Goal: Check status: Check status

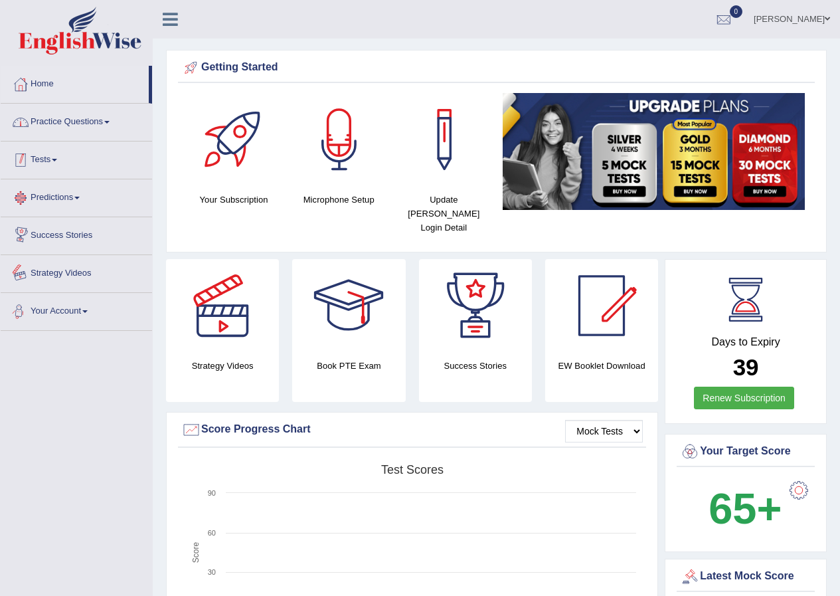
click at [112, 120] on link "Practice Questions" at bounding box center [76, 120] width 151 height 33
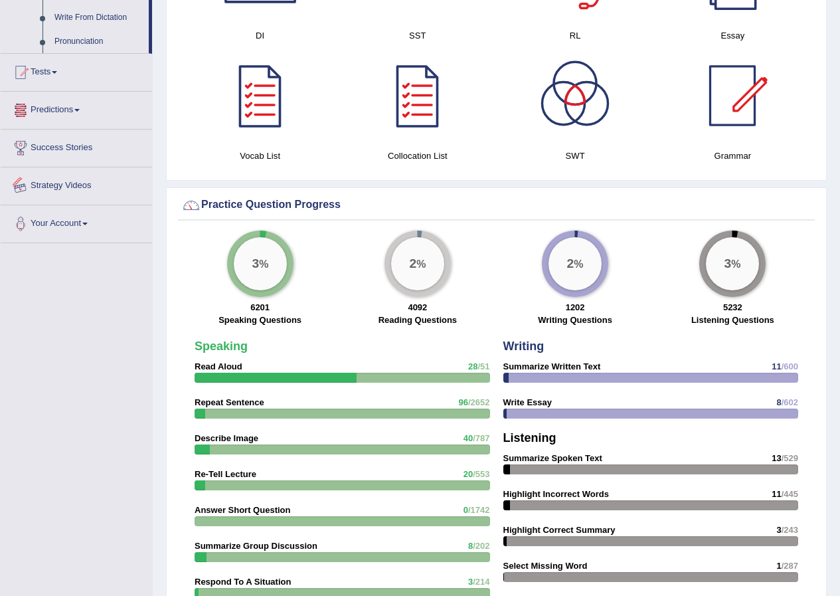
scroll to position [664, 0]
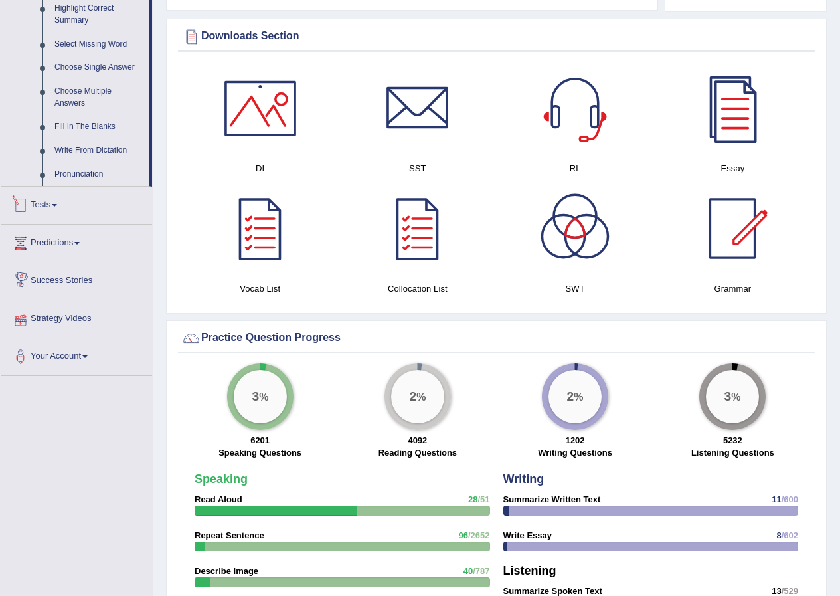
click at [71, 210] on link "Tests" at bounding box center [76, 203] width 151 height 33
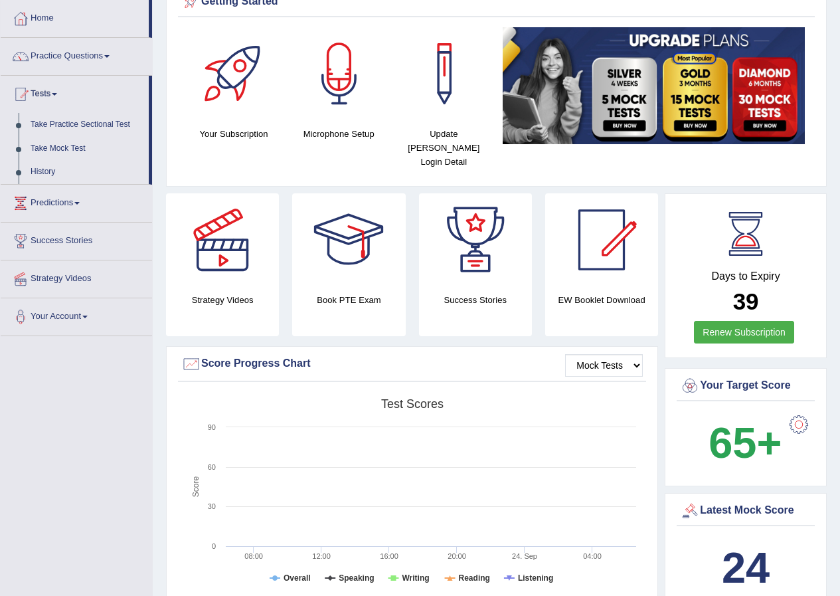
scroll to position [0, 0]
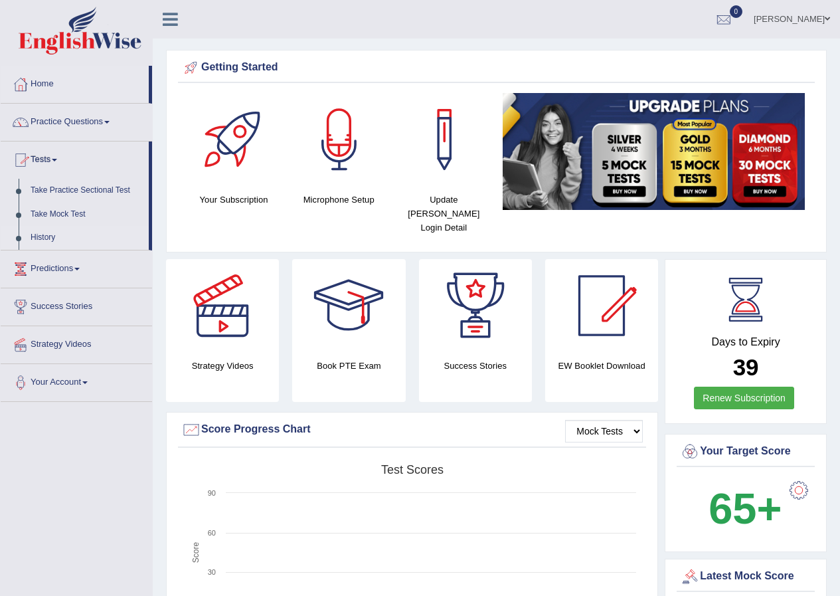
click at [64, 236] on link "History" at bounding box center [87, 238] width 124 height 24
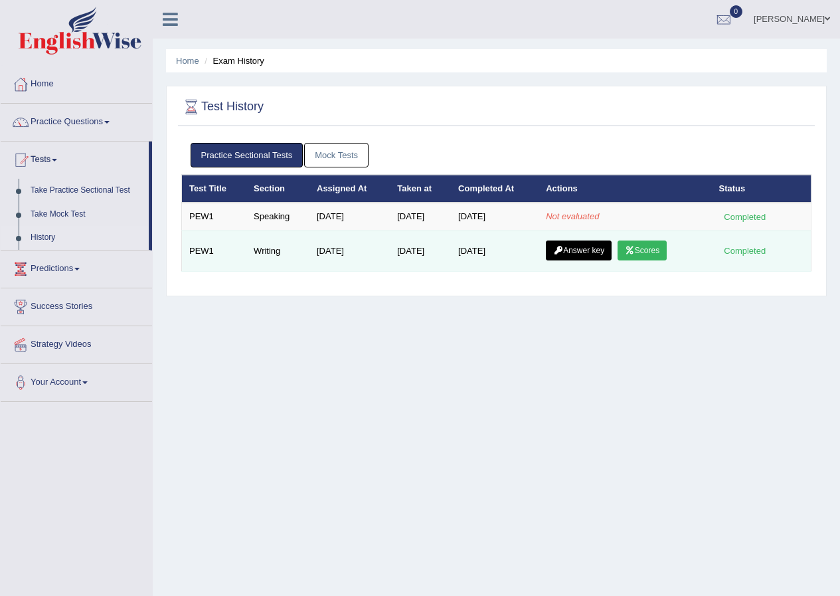
click at [586, 251] on link "Answer key" at bounding box center [579, 250] width 66 height 20
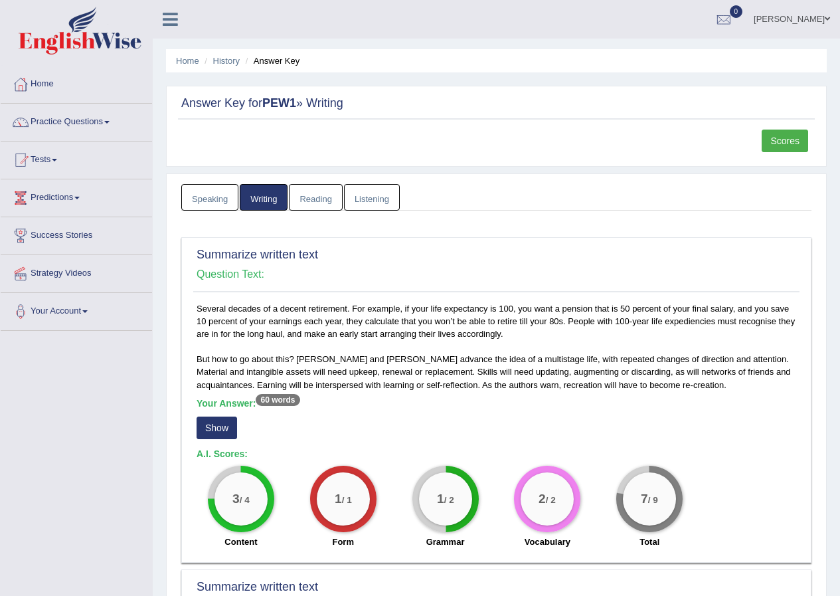
click at [209, 196] on link "Speaking" at bounding box center [209, 197] width 57 height 27
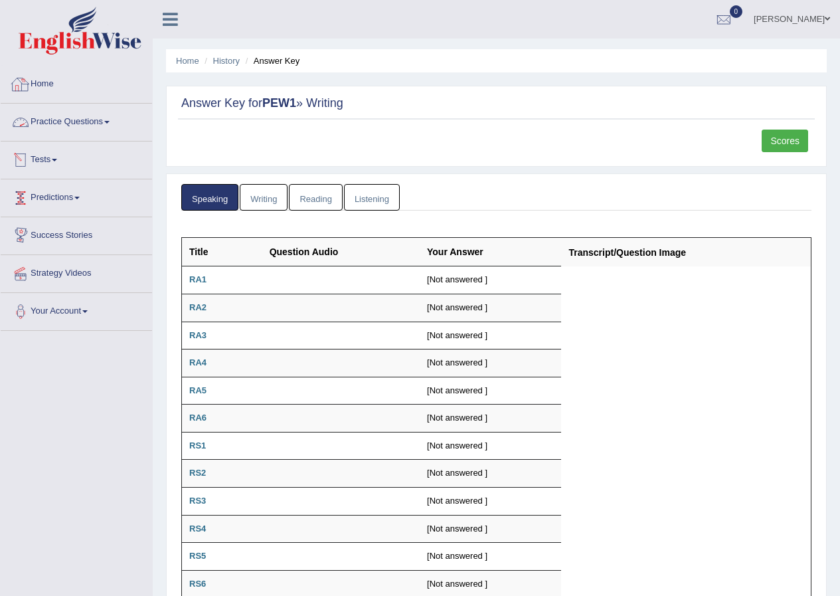
click at [49, 72] on link "Home" at bounding box center [76, 82] width 151 height 33
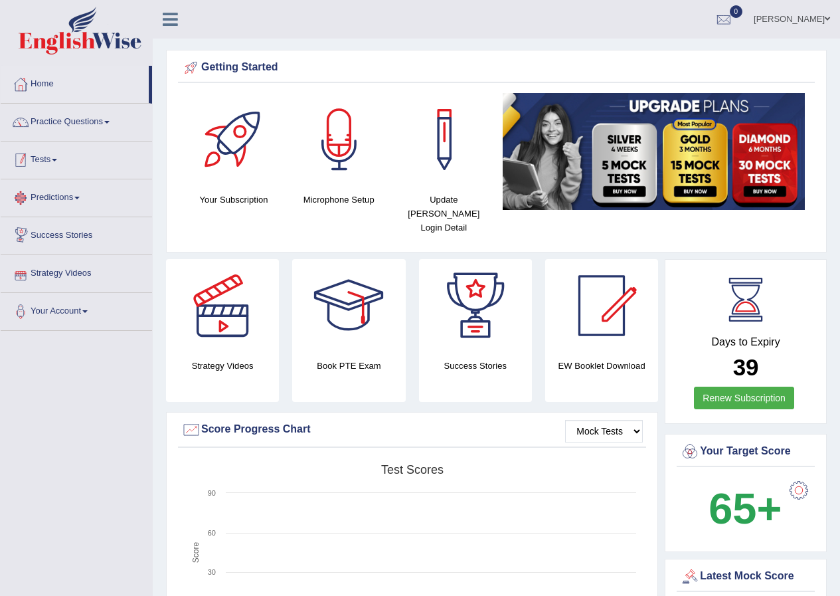
click at [57, 160] on span at bounding box center [54, 160] width 5 height 3
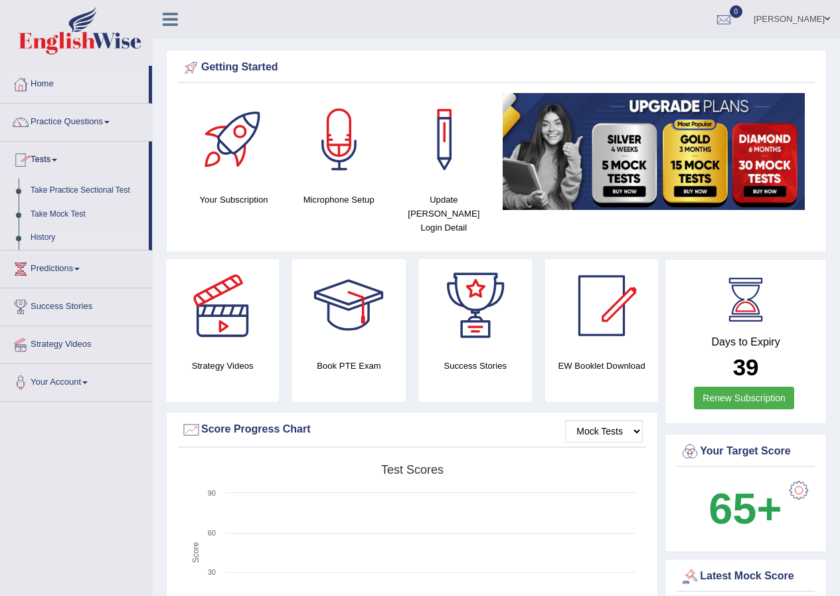
click at [55, 236] on link "History" at bounding box center [87, 238] width 124 height 24
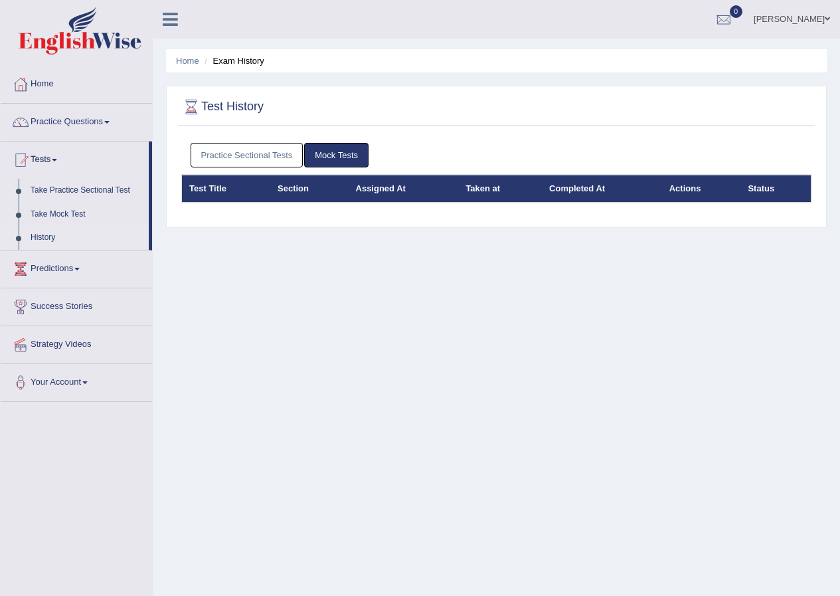
click at [263, 161] on link "Practice Sectional Tests" at bounding box center [247, 155] width 113 height 25
click at [52, 229] on link "History" at bounding box center [87, 238] width 124 height 24
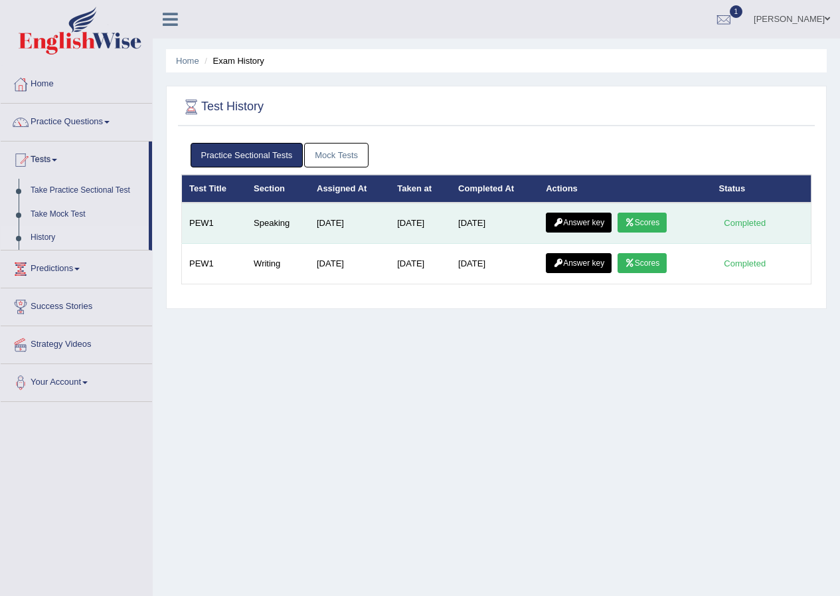
click at [632, 222] on icon at bounding box center [630, 222] width 10 height 8
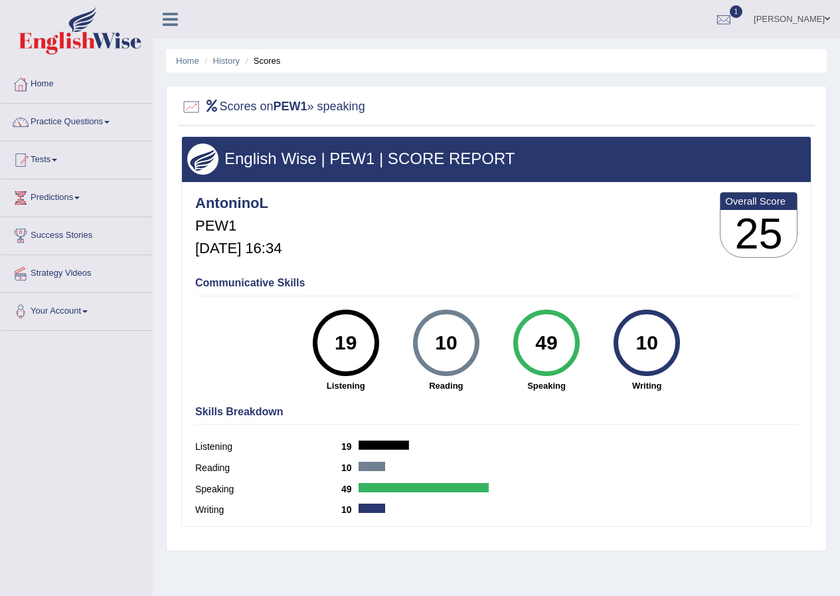
scroll to position [102, 0]
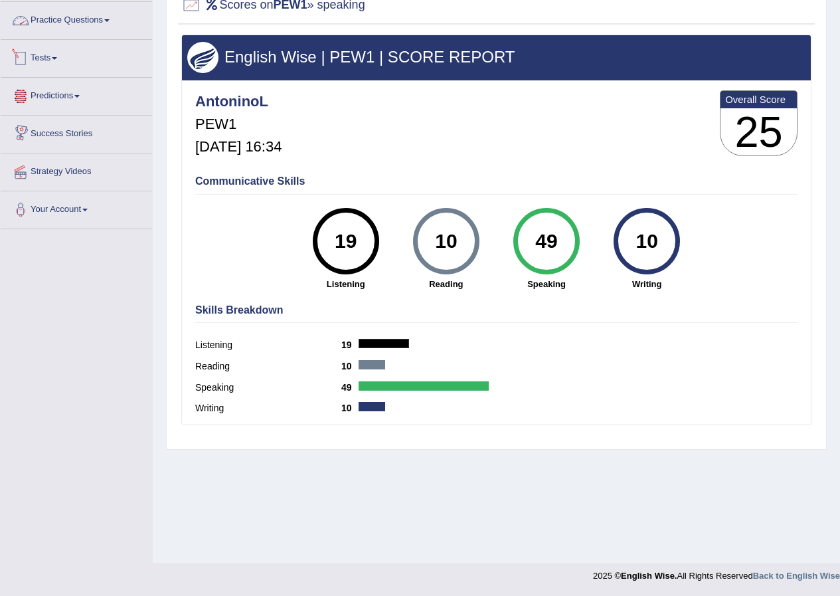
click at [67, 60] on link "Tests" at bounding box center [76, 56] width 151 height 33
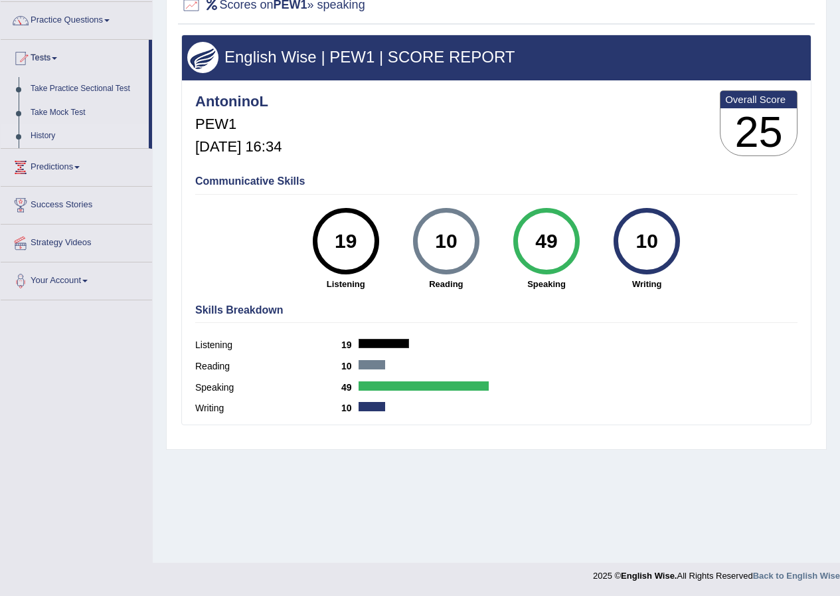
click at [42, 134] on link "History" at bounding box center [87, 136] width 124 height 24
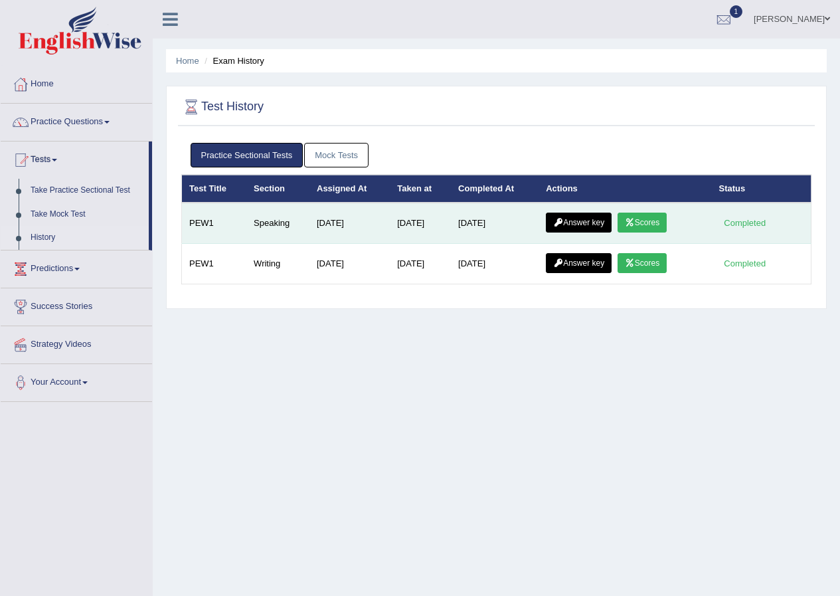
click at [583, 220] on link "Answer key" at bounding box center [579, 222] width 66 height 20
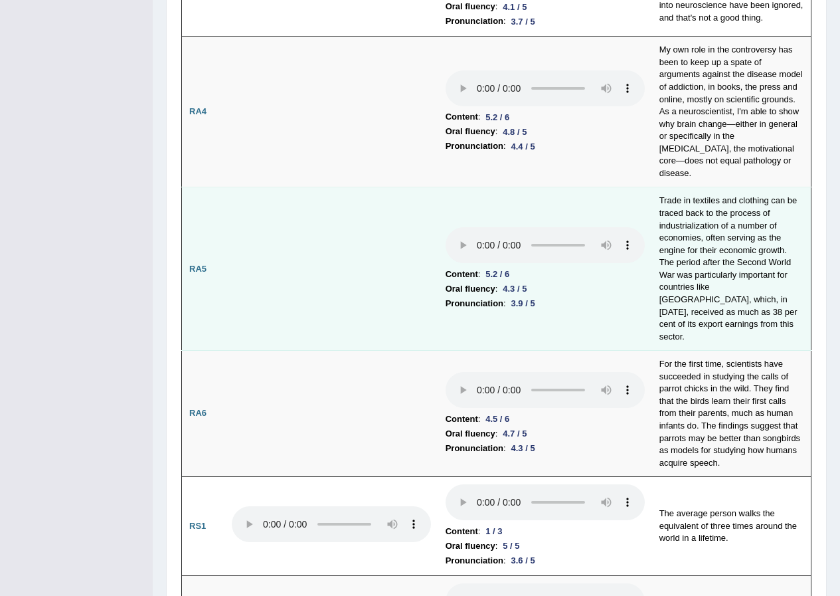
scroll to position [730, 0]
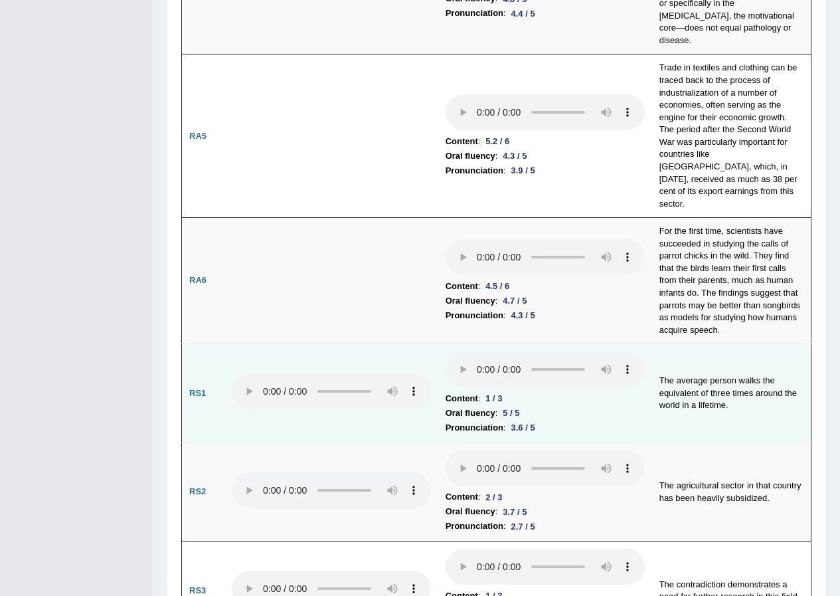
drag, startPoint x: 220, startPoint y: 378, endPoint x: 202, endPoint y: 388, distance: 21.1
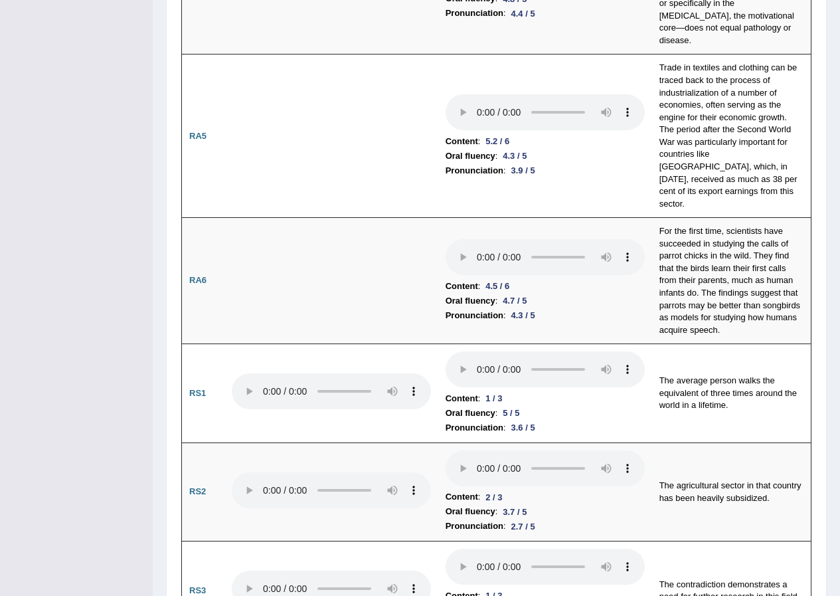
drag, startPoint x: 202, startPoint y: 388, endPoint x: 171, endPoint y: 384, distance: 30.9
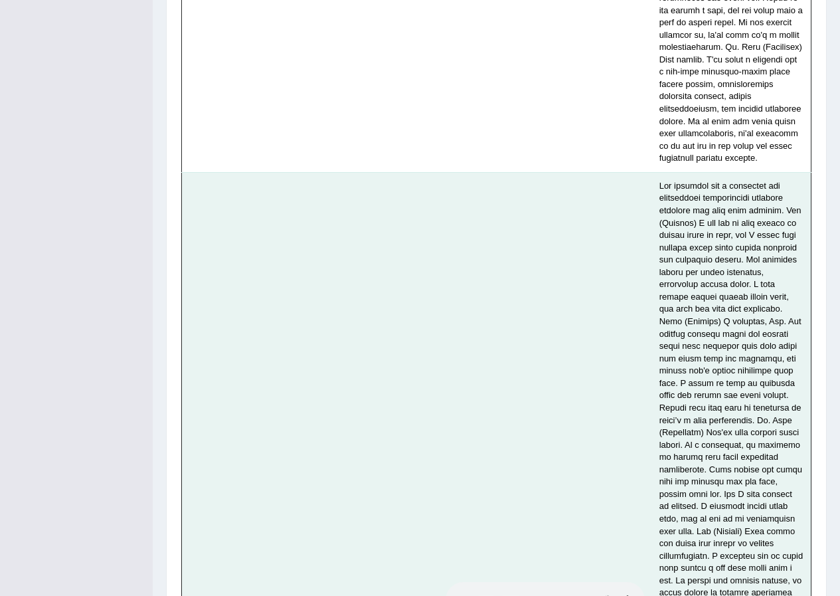
scroll to position [4980, 0]
